Goal: Task Accomplishment & Management: Manage account settings

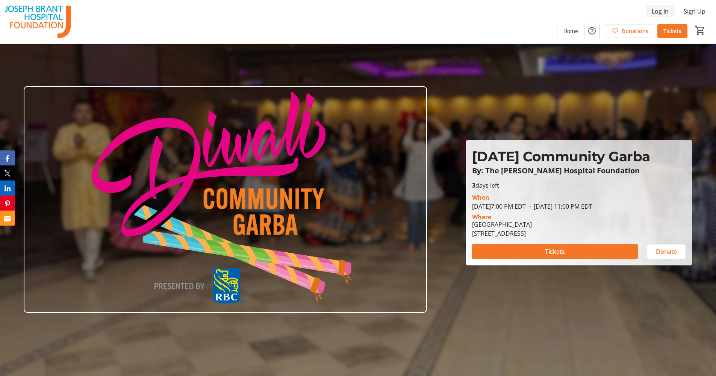
click at [660, 13] on span "Log In" at bounding box center [660, 11] width 17 height 9
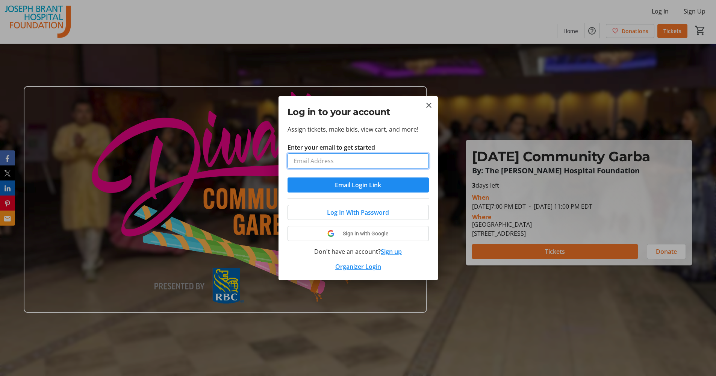
type input "[EMAIL_ADDRESS][DOMAIN_NAME]"
click at [358, 185] on button "Email Login Link" at bounding box center [358, 184] width 141 height 15
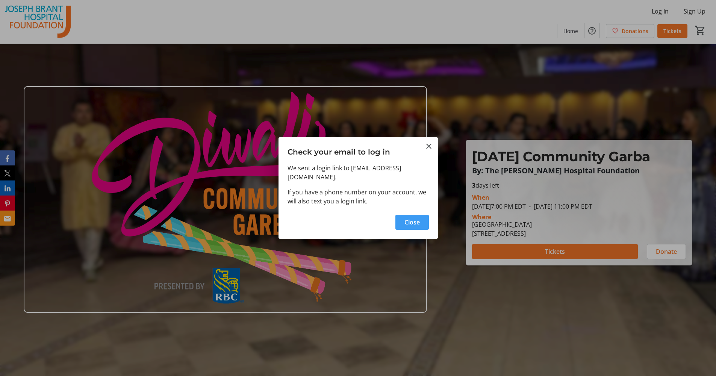
click at [419, 227] on span "button" at bounding box center [412, 222] width 33 height 18
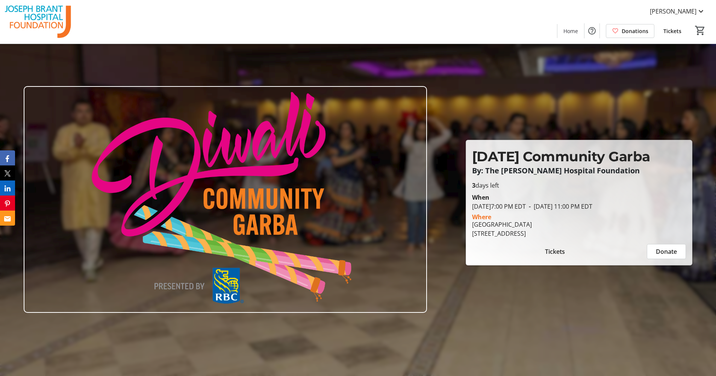
click at [681, 30] on span "Tickets" at bounding box center [673, 31] width 18 height 8
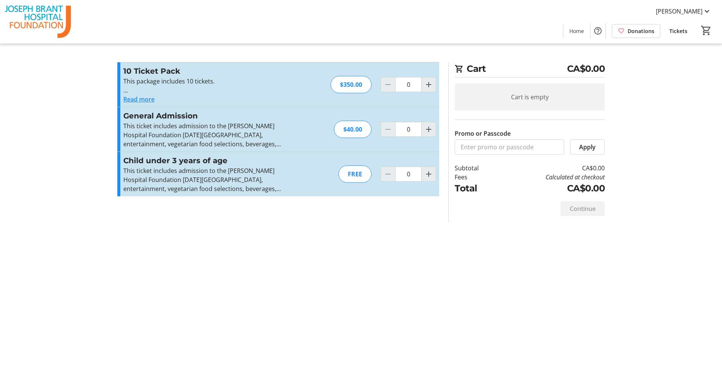
click at [676, 29] on span "Tickets" at bounding box center [678, 31] width 18 height 8
click at [676, 31] on span "Tickets" at bounding box center [678, 31] width 18 height 8
click at [687, 10] on span "Shruti Patel" at bounding box center [679, 11] width 47 height 9
click at [684, 30] on span "My Tickets" at bounding box center [686, 29] width 52 height 9
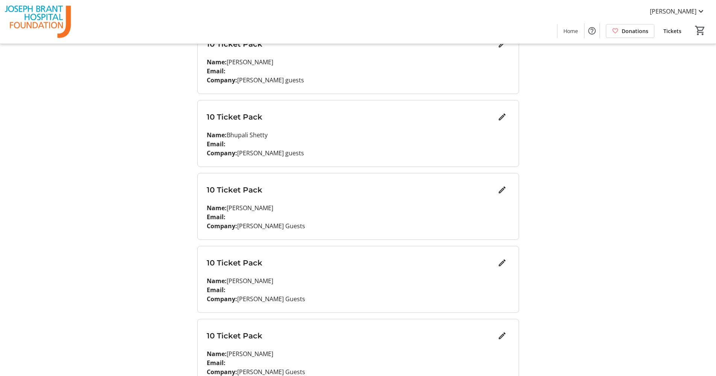
scroll to position [259, 0]
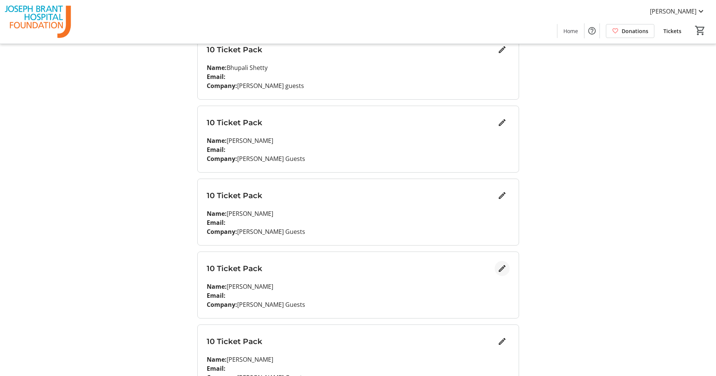
click at [505, 271] on mat-icon "Edit" at bounding box center [502, 268] width 9 height 9
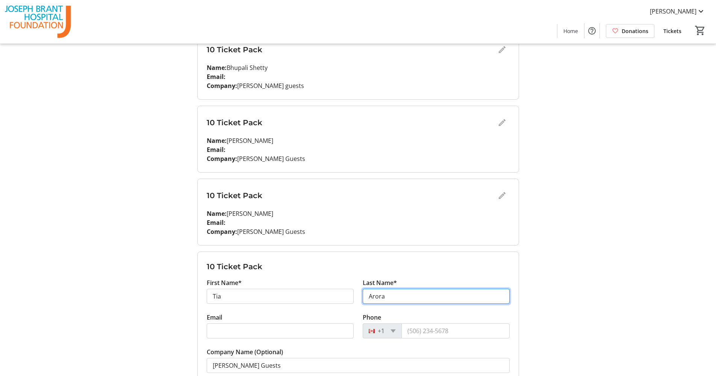
click at [380, 294] on input "Arora" at bounding box center [436, 296] width 147 height 15
type input "Uppal"
click at [427, 278] on form "10 Ticket Pack First Name* Tia Last Name* Uppal Email Phone +1 Company Name (Op…" at bounding box center [358, 332] width 321 height 160
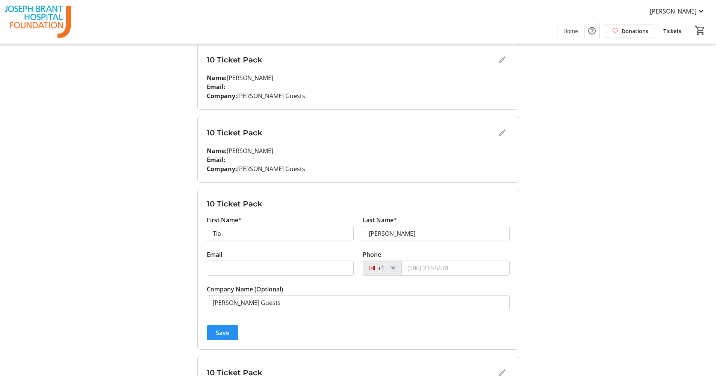
click at [229, 332] on span "submit" at bounding box center [223, 333] width 32 height 18
